Goal: Information Seeking & Learning: Learn about a topic

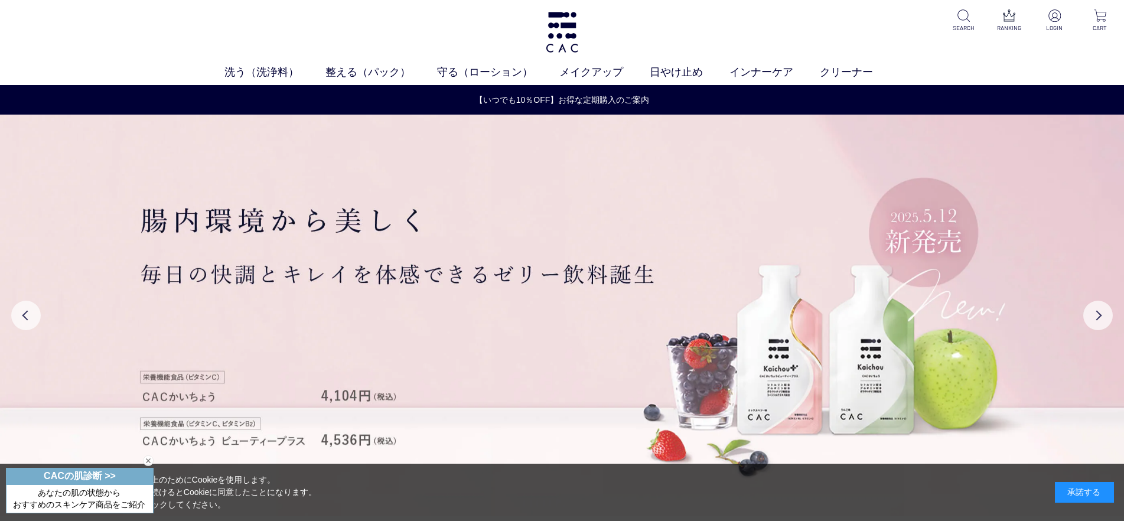
drag, startPoint x: 1073, startPoint y: 418, endPoint x: 817, endPoint y: 0, distance: 489.4
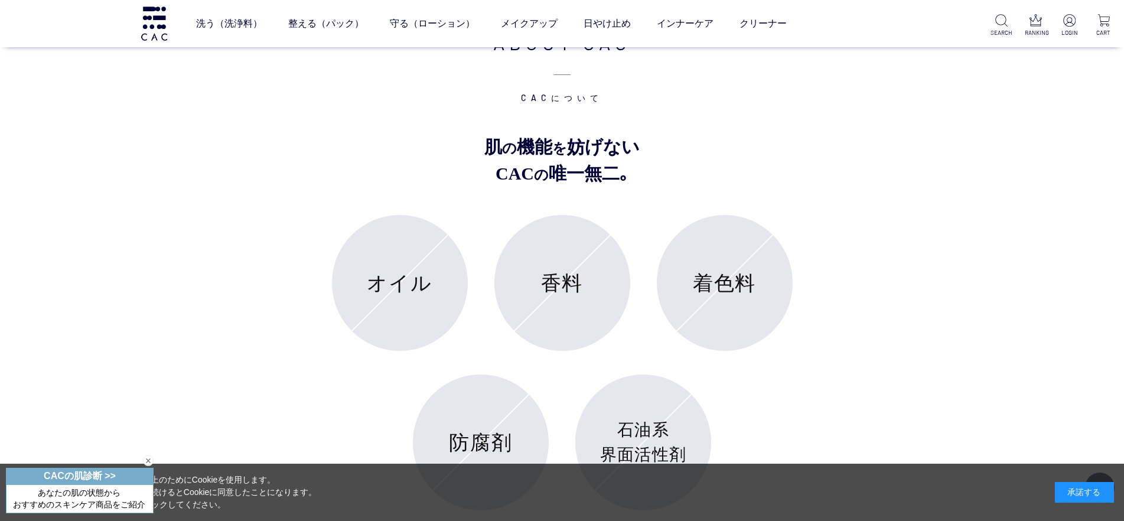
scroll to position [4952, 0]
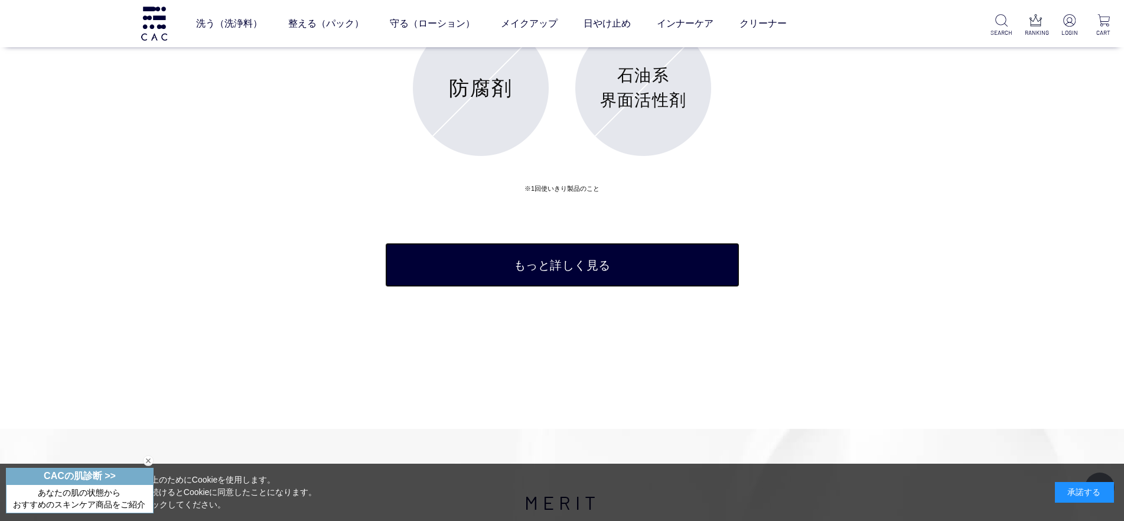
click at [666, 267] on link "もっと詳しく見る" at bounding box center [562, 265] width 354 height 44
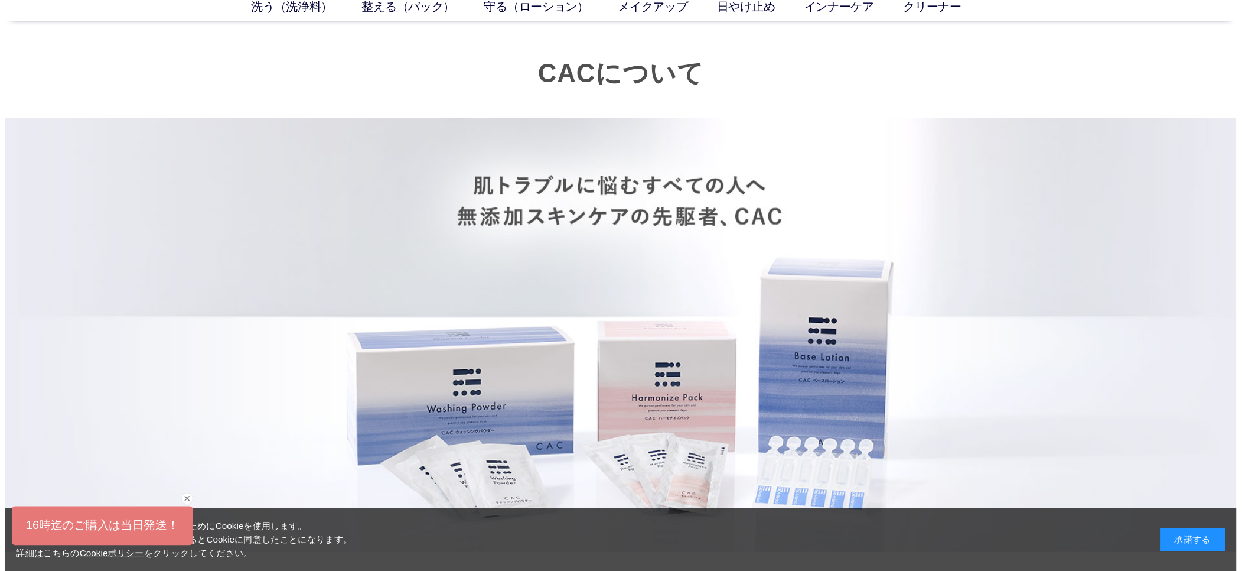
scroll to position [65, 0]
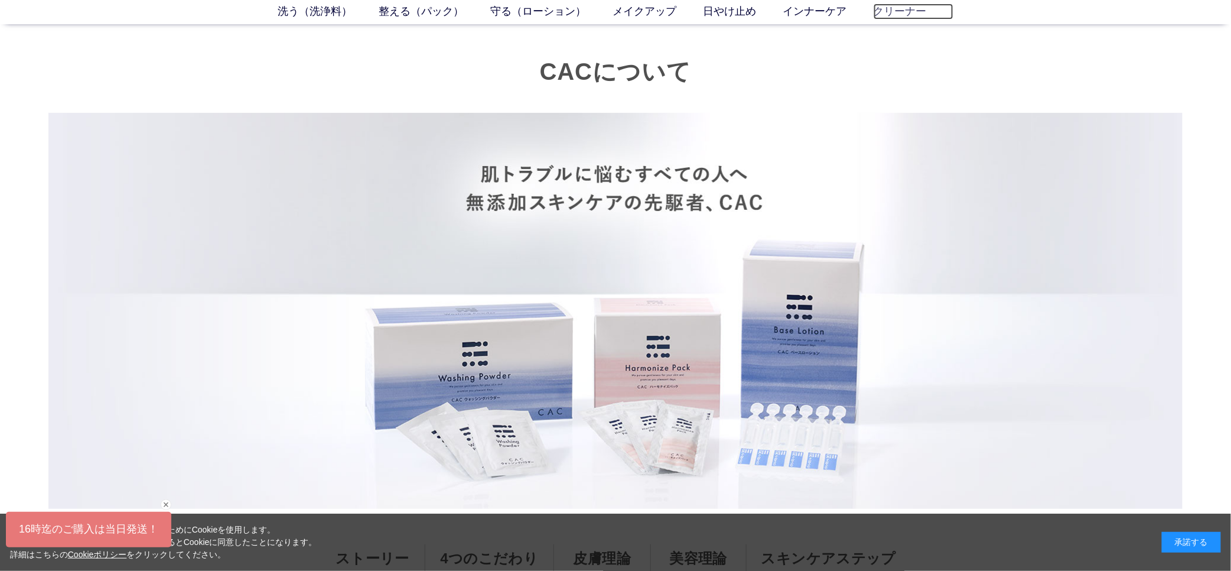
click at [893, 11] on link "クリーナー" at bounding box center [914, 12] width 80 height 16
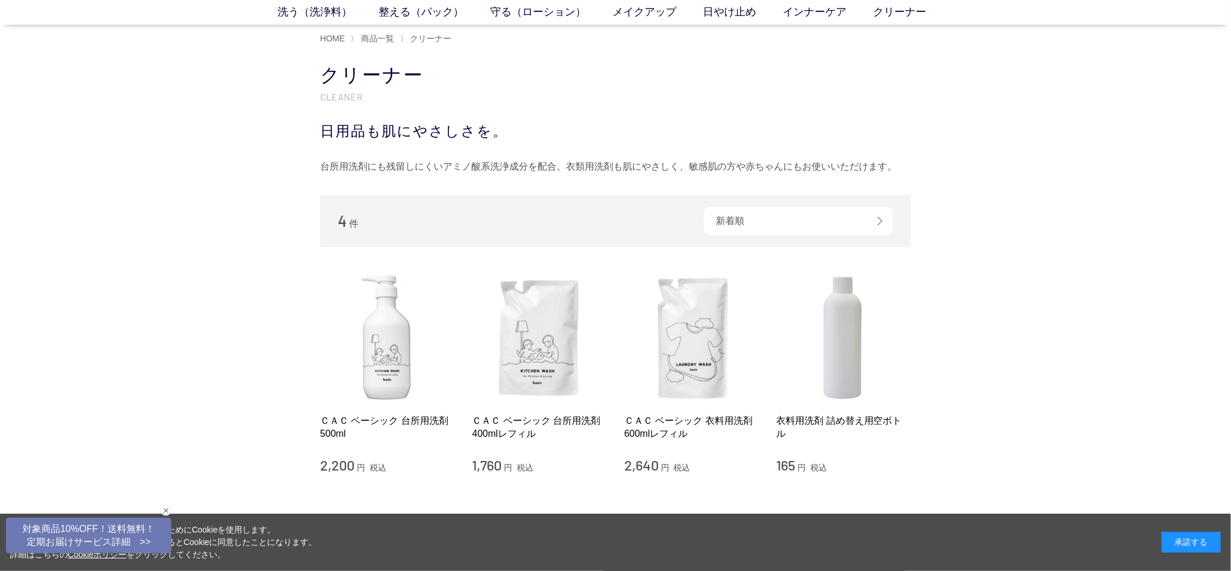
scroll to position [129, 0]
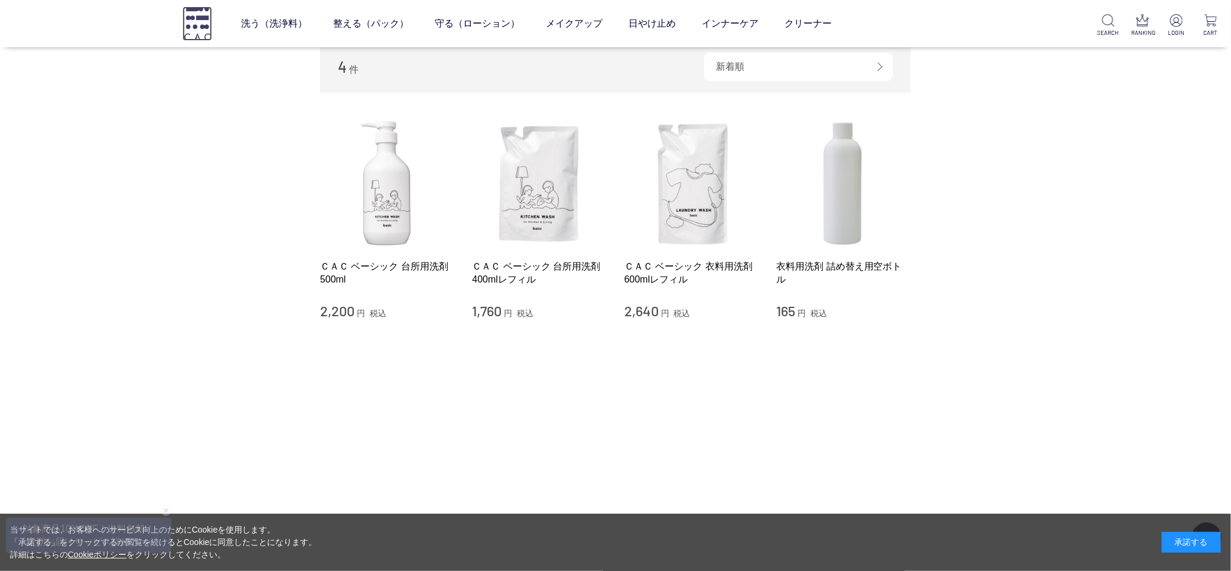
click at [204, 17] on img at bounding box center [198, 23] width 30 height 34
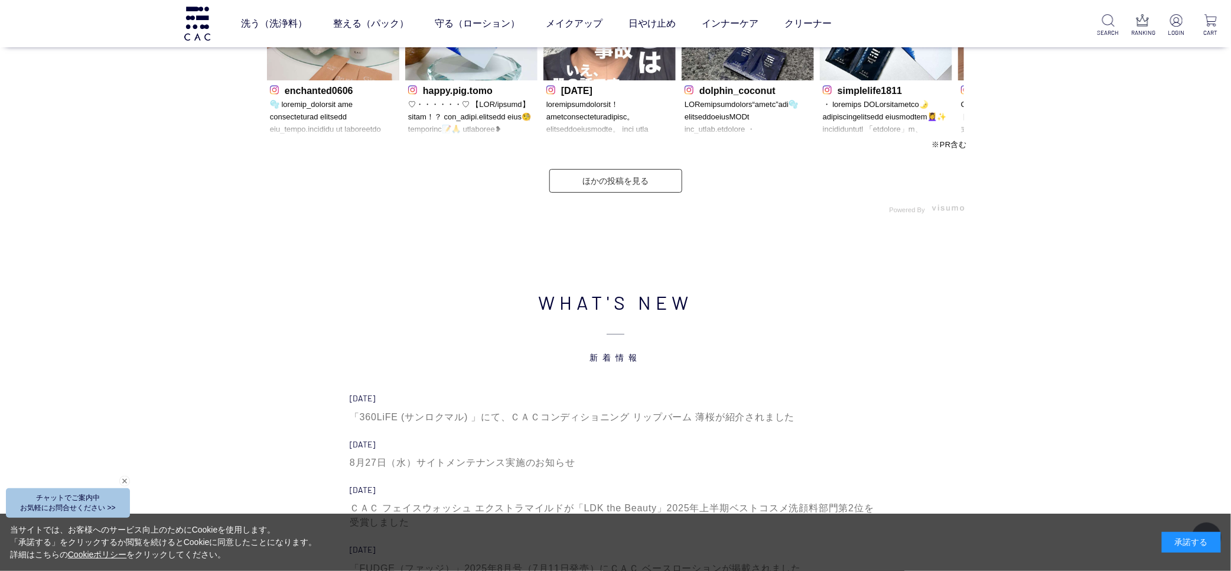
scroll to position [3752, 0]
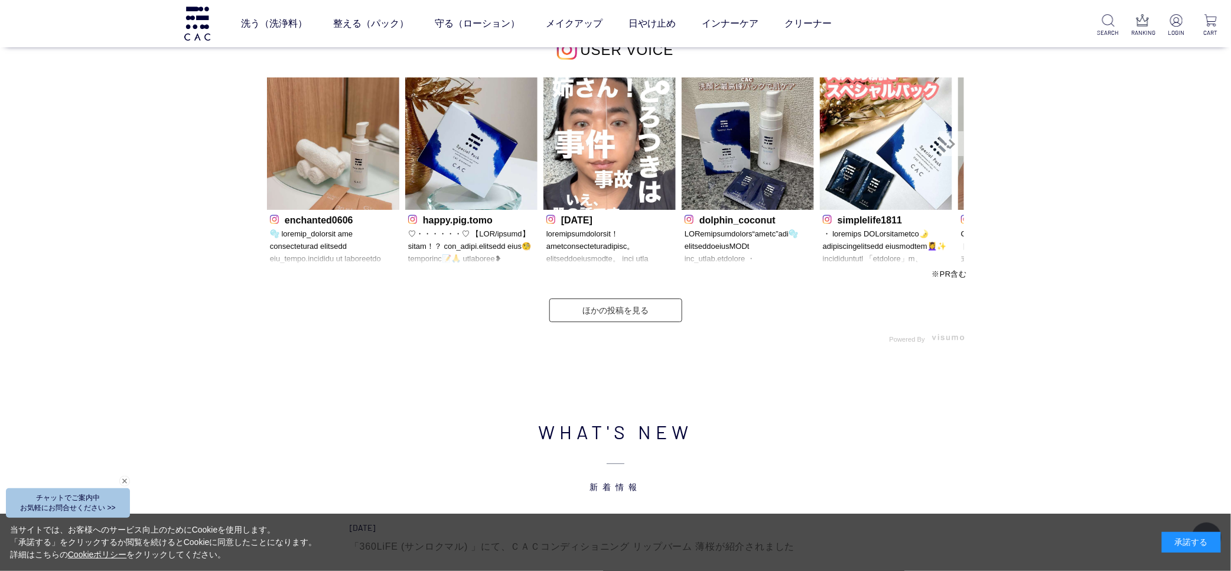
click at [954, 142] on link "Next" at bounding box center [951, 143] width 25 height 25
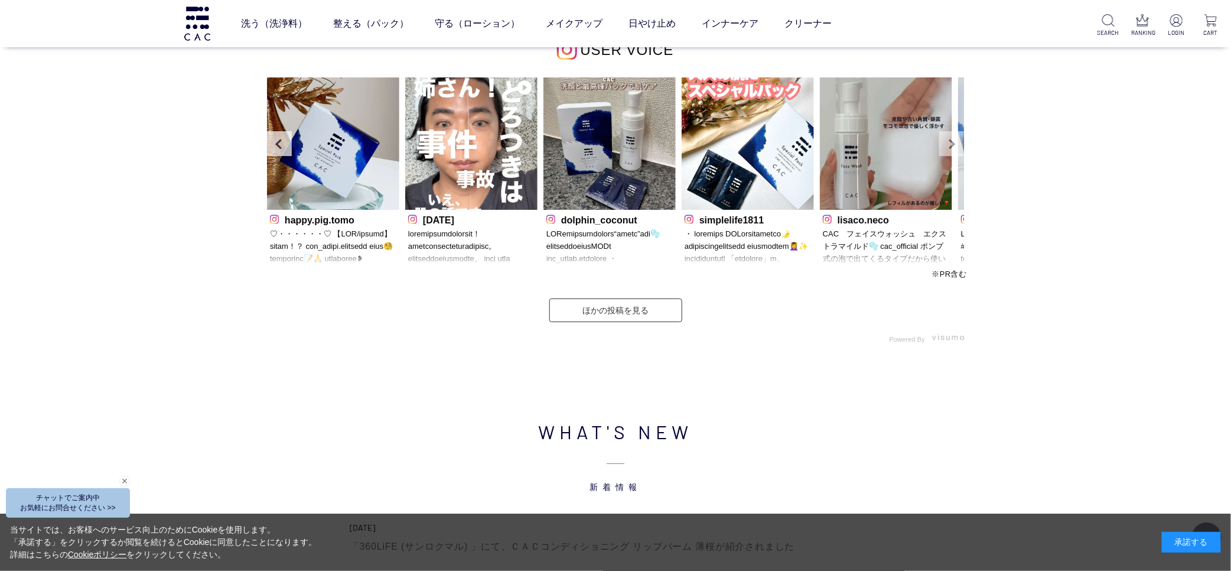
click at [954, 142] on link "Next" at bounding box center [951, 143] width 25 height 25
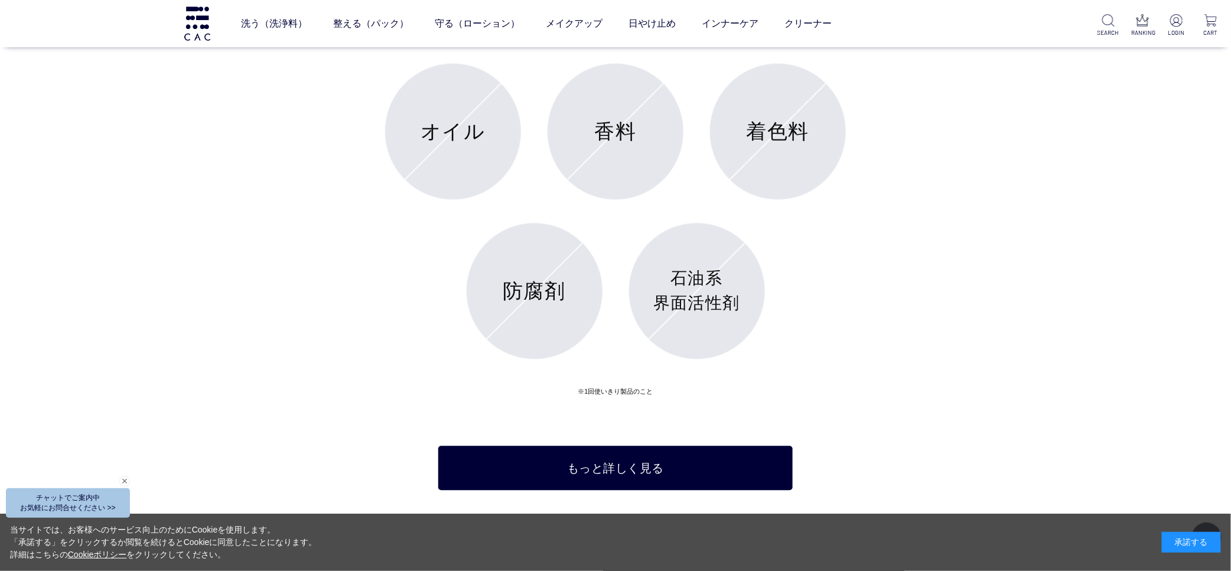
scroll to position [4981, 0]
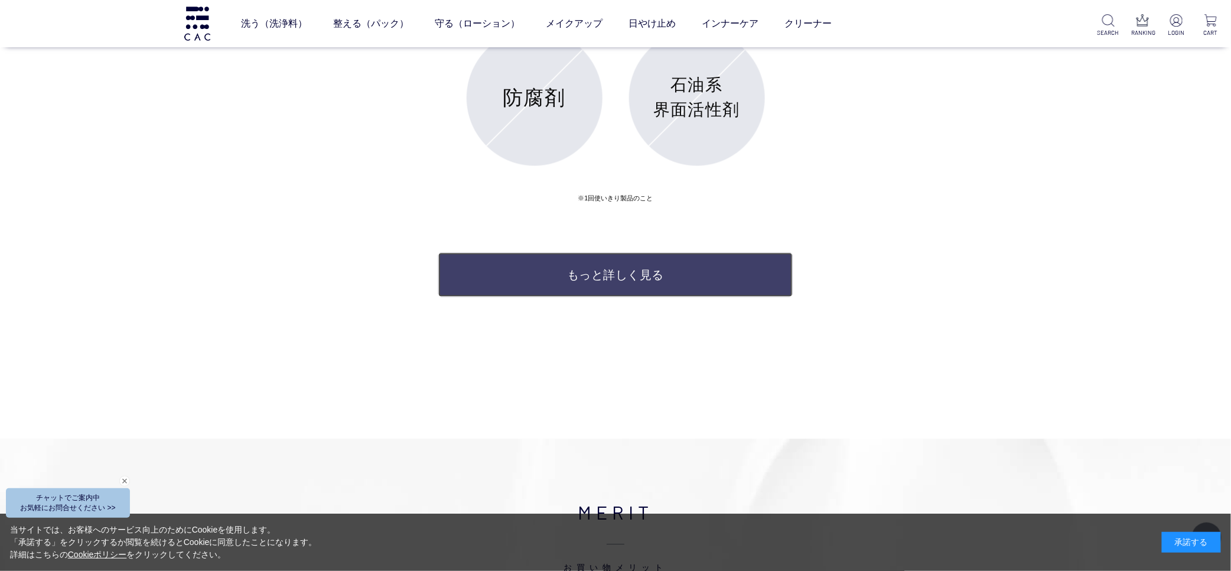
click at [643, 294] on link "もっと詳しく見る" at bounding box center [615, 274] width 354 height 44
click at [648, 281] on link "もっと詳しく見る" at bounding box center [615, 274] width 354 height 44
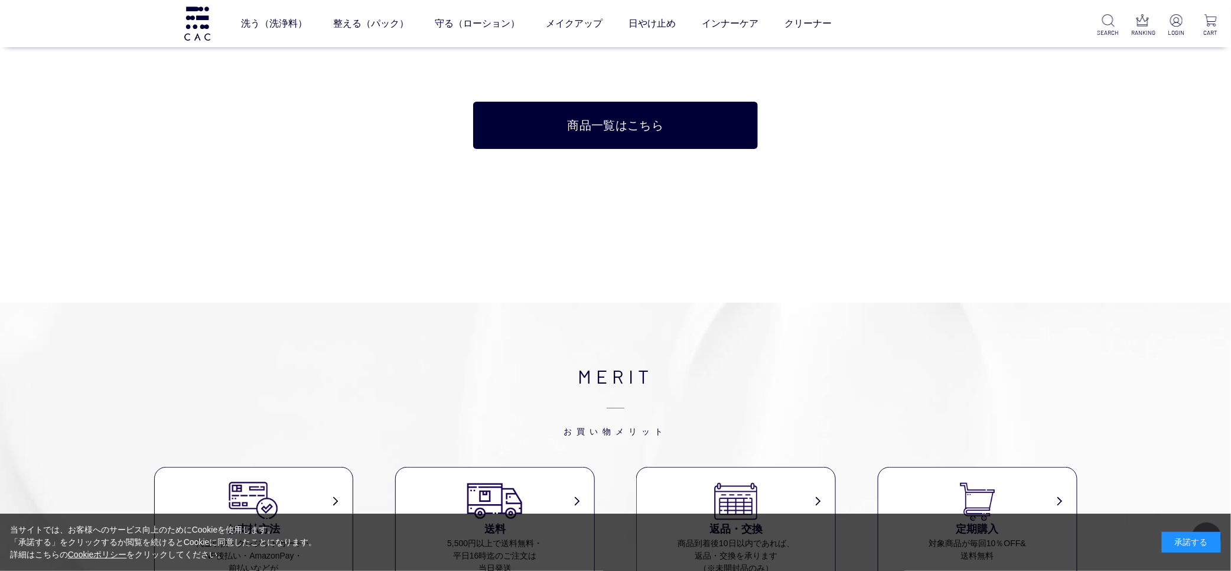
scroll to position [7957, 0]
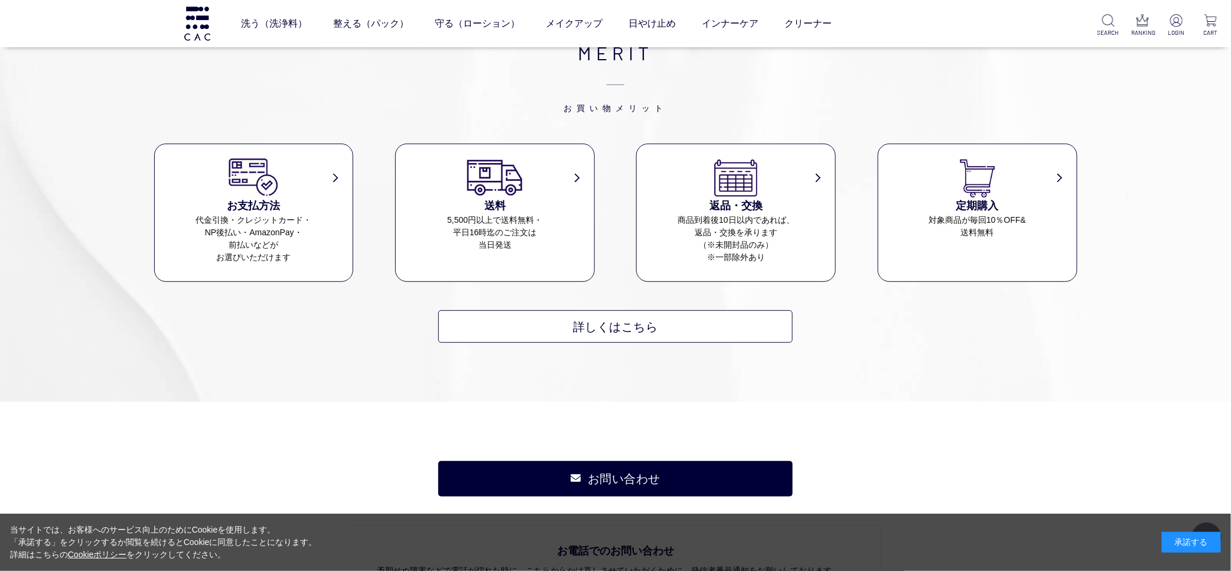
click at [213, 32] on div "洗う（洗浄料） 液体洗浄料 パウダー洗浄料 泡洗顔料 グッズ 整える（パック） フェイスパック ヘアパック 守る（ローション） 保湿化粧水 柔軟化粧水 美容液…" at bounding box center [492, 23] width 985 height 47
click at [205, 34] on img at bounding box center [198, 23] width 30 height 34
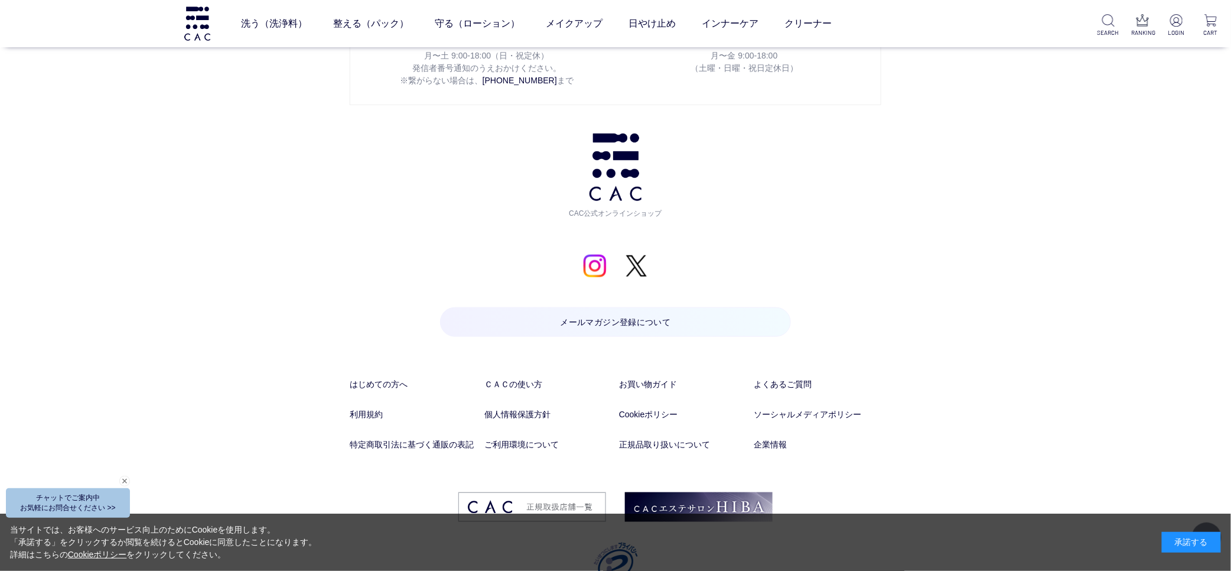
scroll to position [6240, 0]
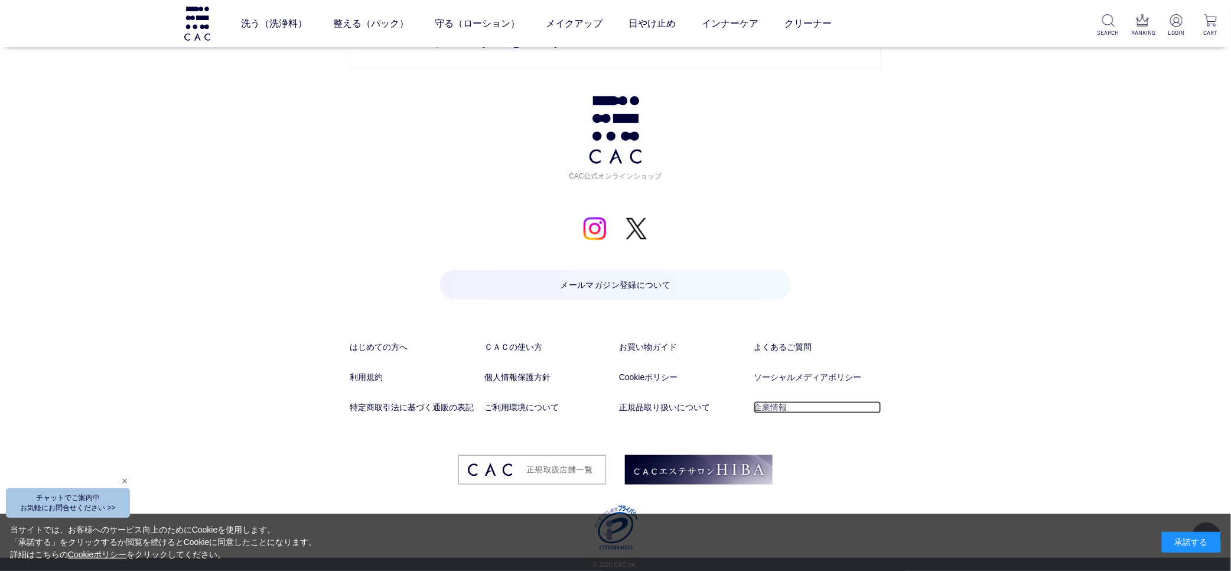
click at [775, 403] on link "企業情報" at bounding box center [818, 407] width 128 height 12
